Goal: Use online tool/utility: Utilize a website feature to perform a specific function

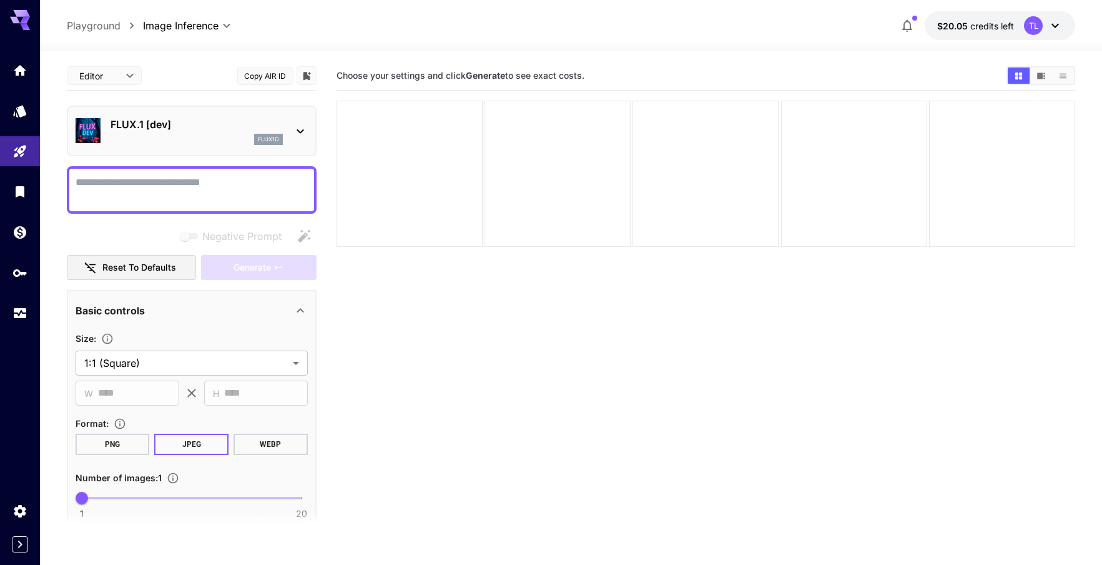
click at [299, 127] on icon at bounding box center [300, 131] width 15 height 15
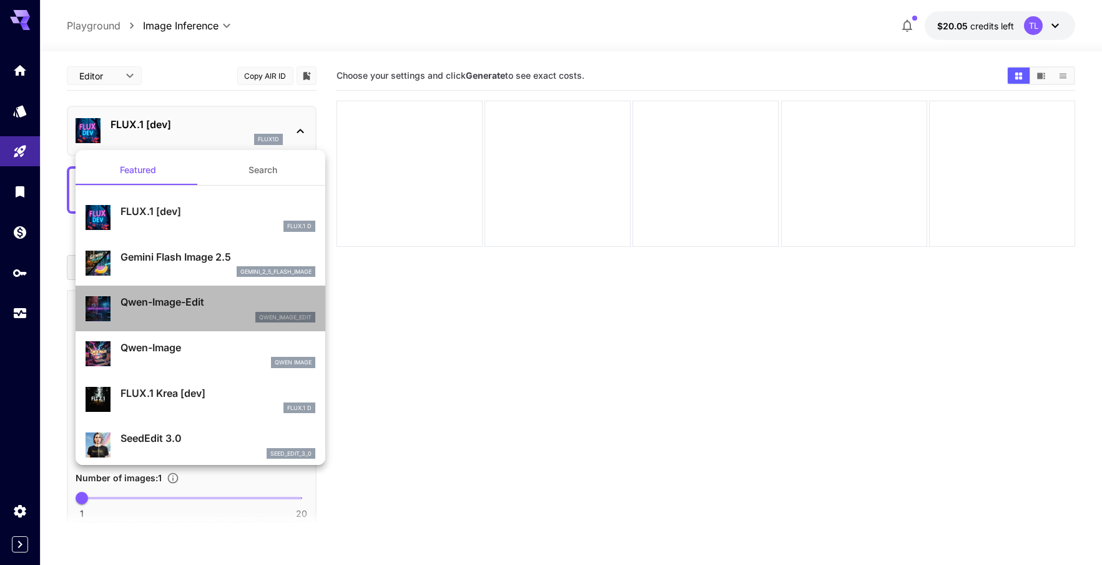
click at [214, 302] on p "Qwen-Image-Edit" at bounding box center [218, 301] width 195 height 15
type input "*"
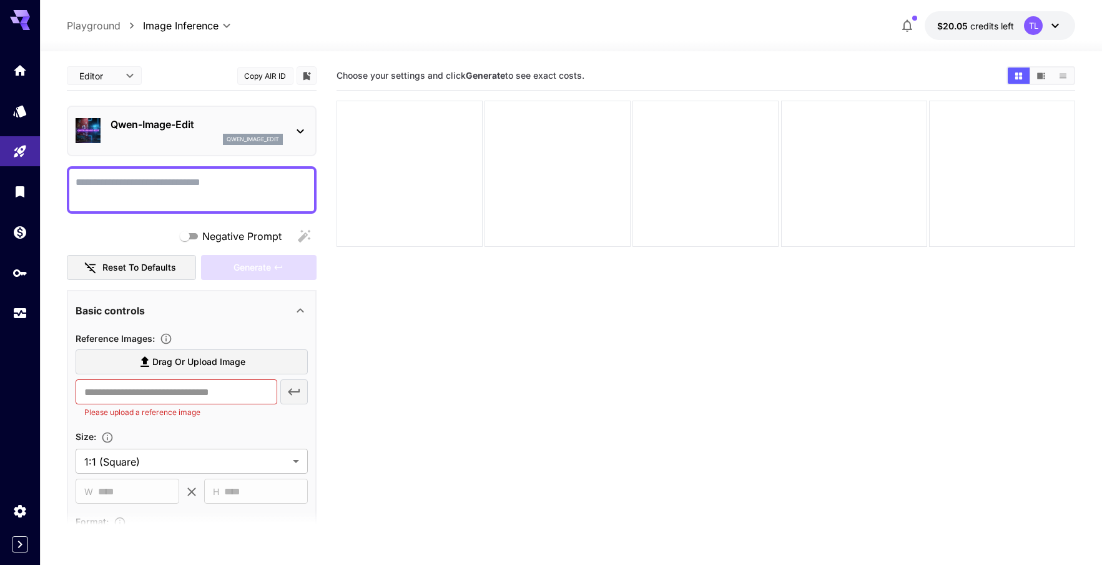
click at [274, 78] on button "Copy AIR ID" at bounding box center [265, 76] width 56 height 18
